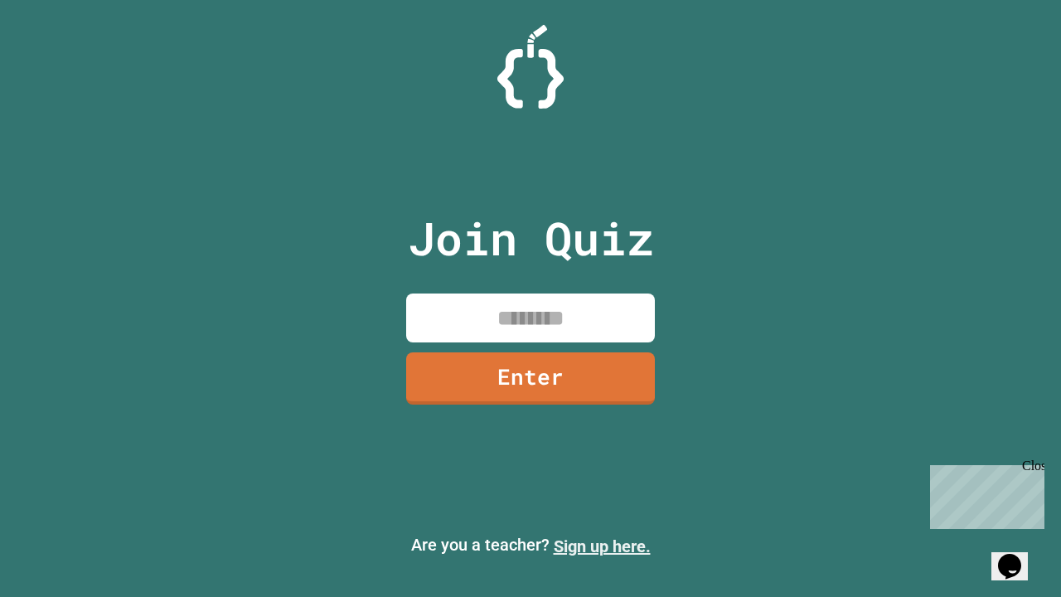
click at [602, 546] on link "Sign up here." at bounding box center [602, 547] width 97 height 20
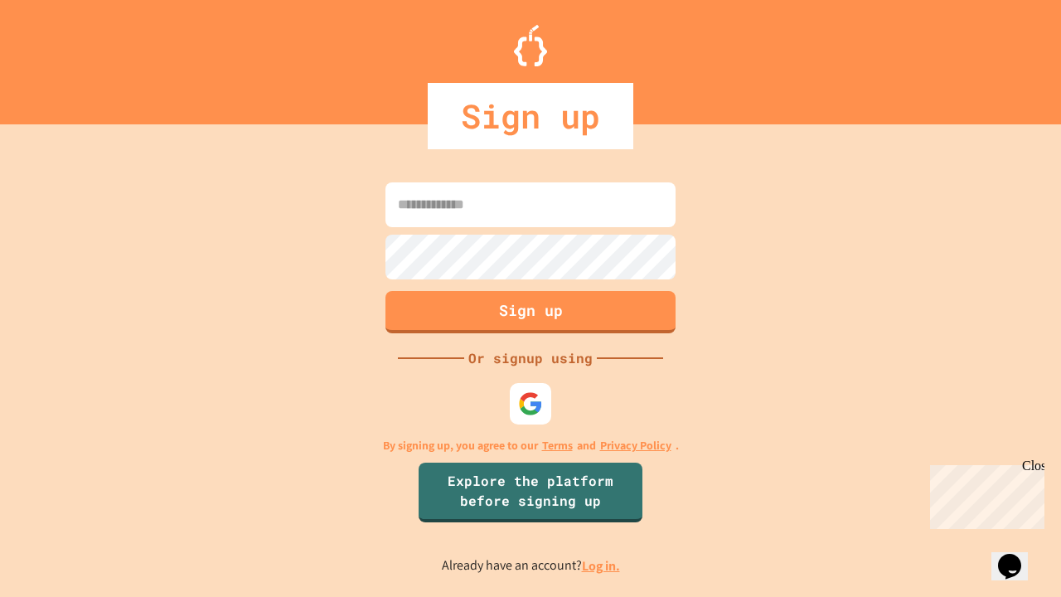
click at [602, 566] on link "Log in." at bounding box center [601, 565] width 38 height 17
